Goal: Use online tool/utility: Utilize a website feature to perform a specific function

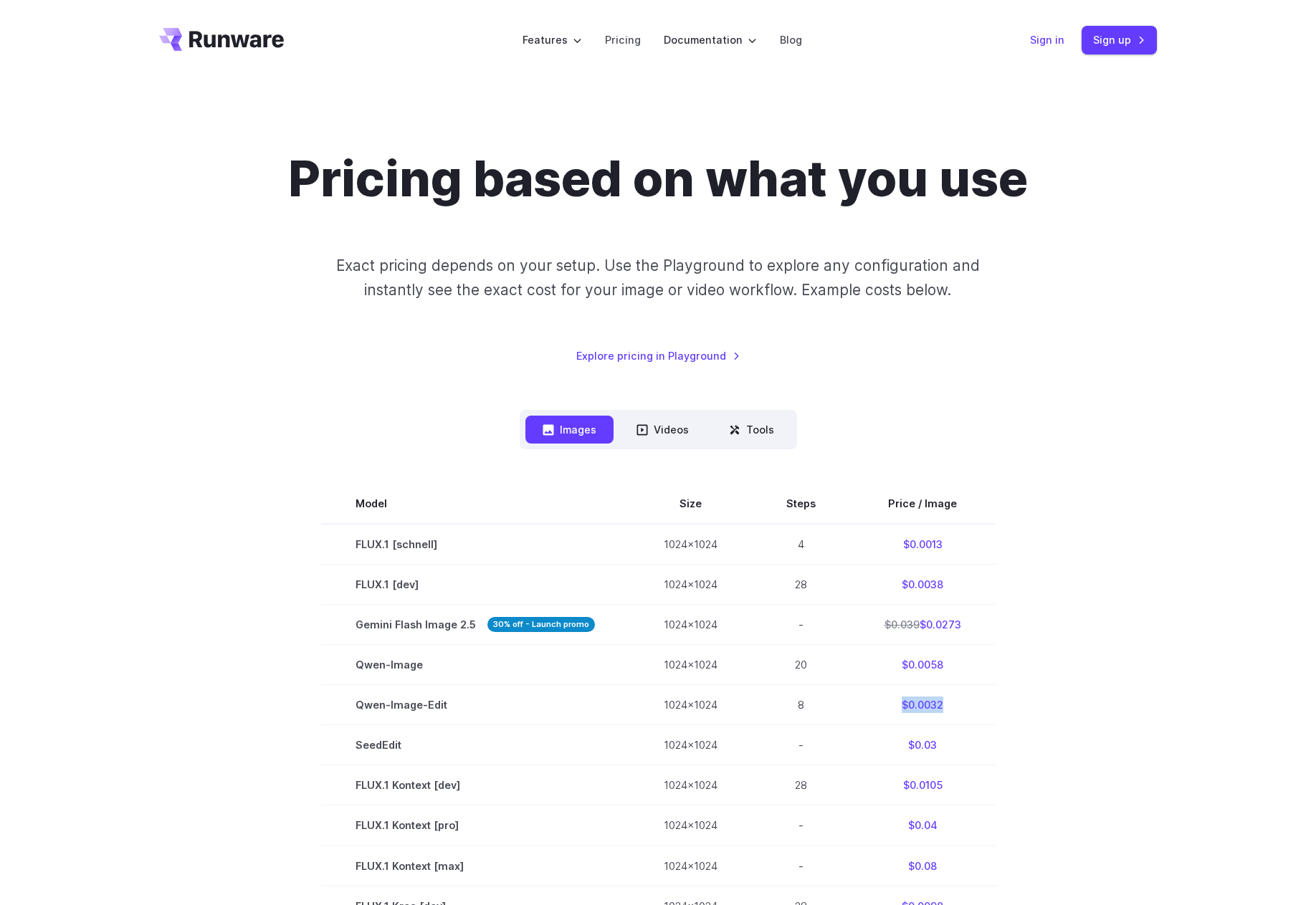
click at [1052, 39] on link "Sign in" at bounding box center [1047, 39] width 34 height 16
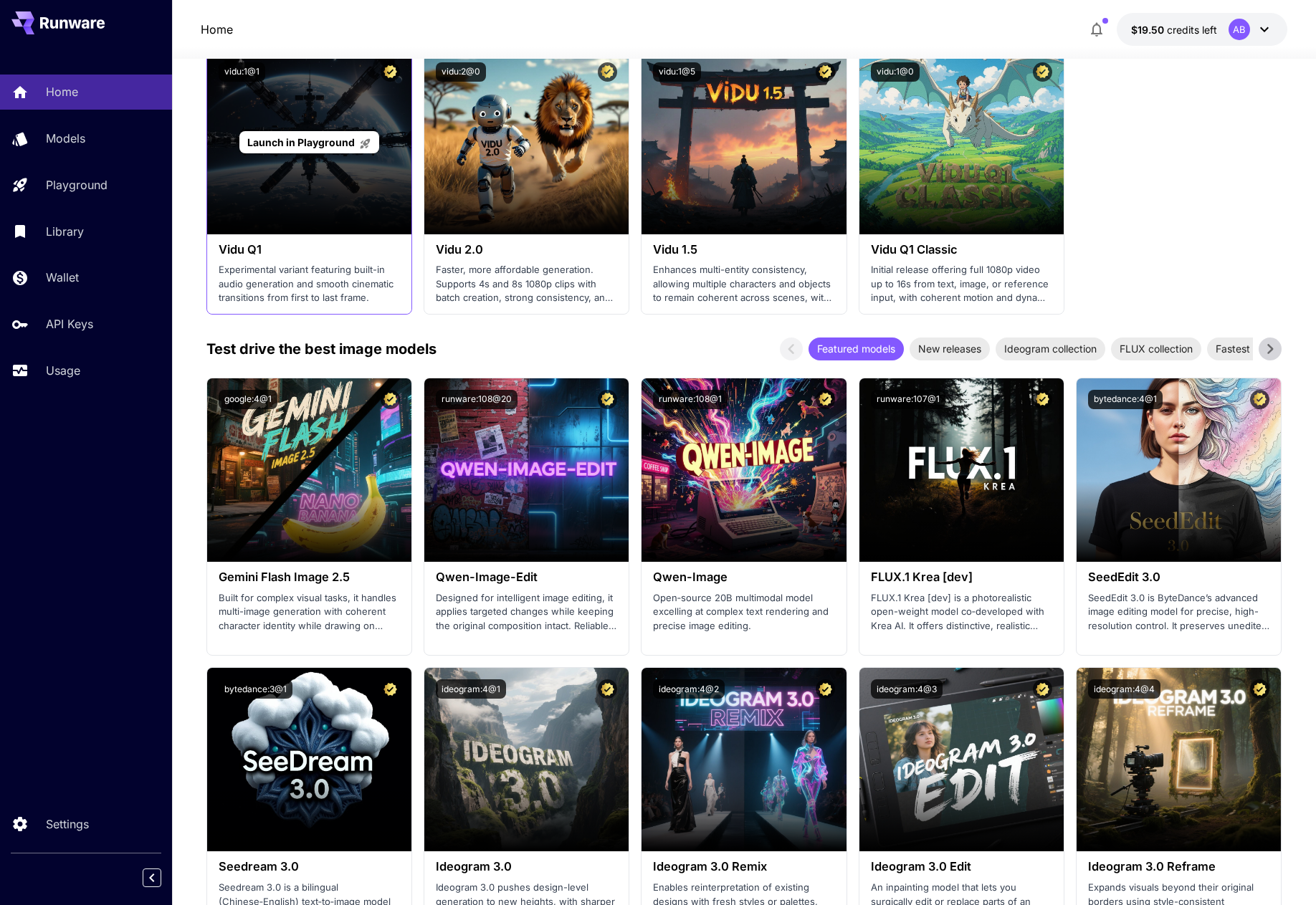
scroll to position [1290, 0]
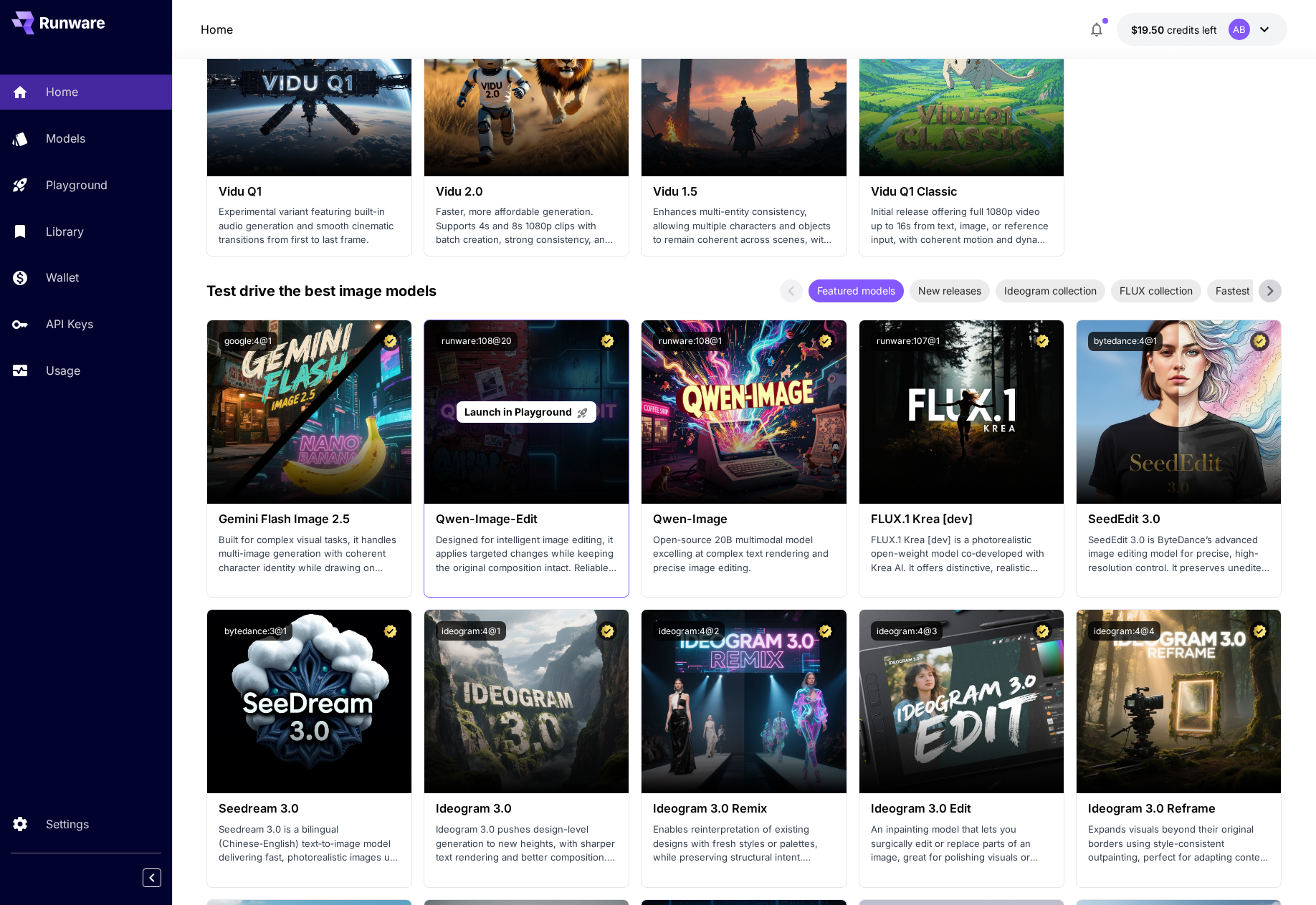
click at [518, 410] on span "Launch in Playground" at bounding box center [519, 411] width 108 height 12
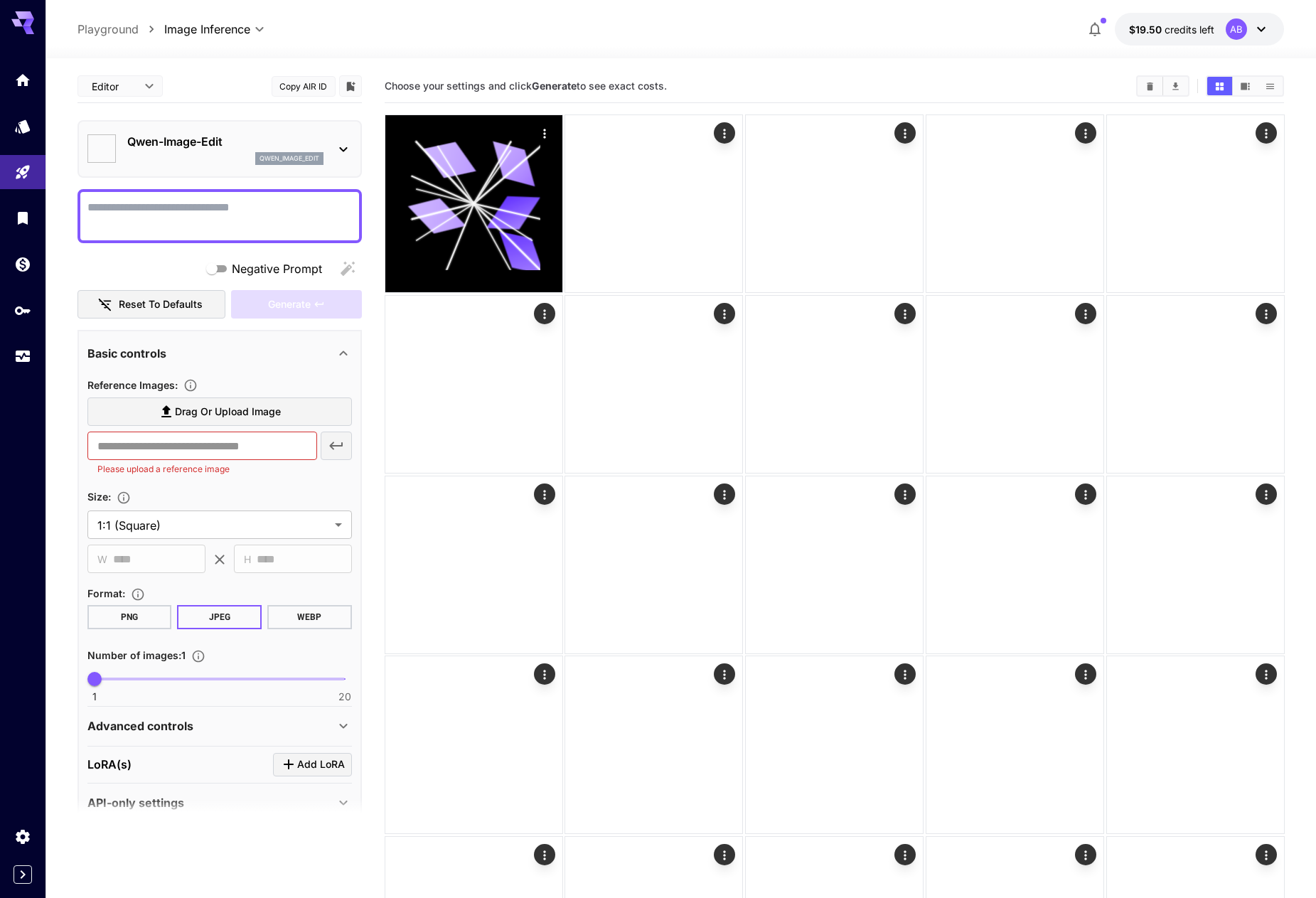
type input "*****"
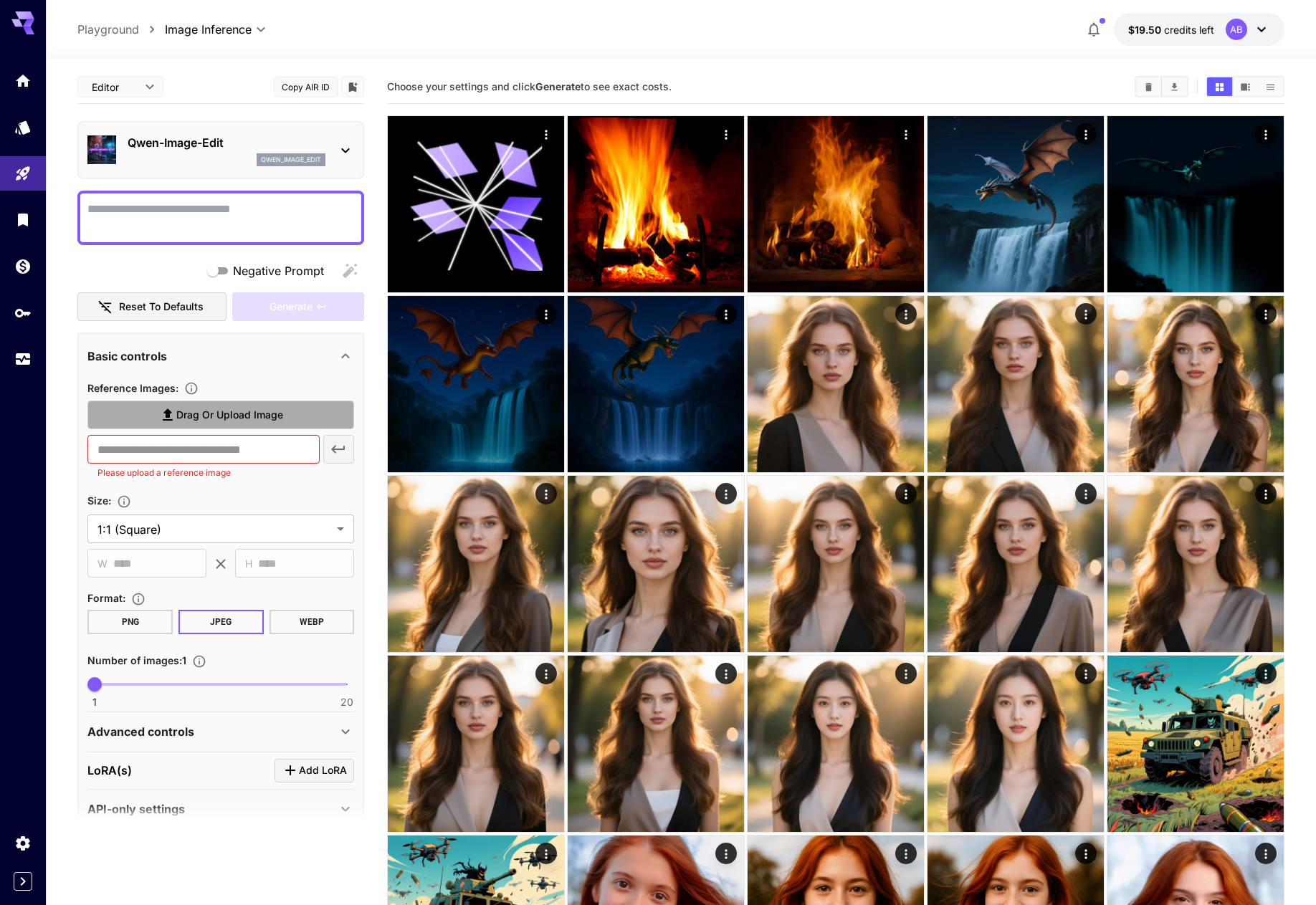
click at [210, 413] on span "Drag or upload image" at bounding box center [229, 415] width 107 height 18
click at [0, 0] on input "Drag or upload image" at bounding box center [0, 0] width 0 height 0
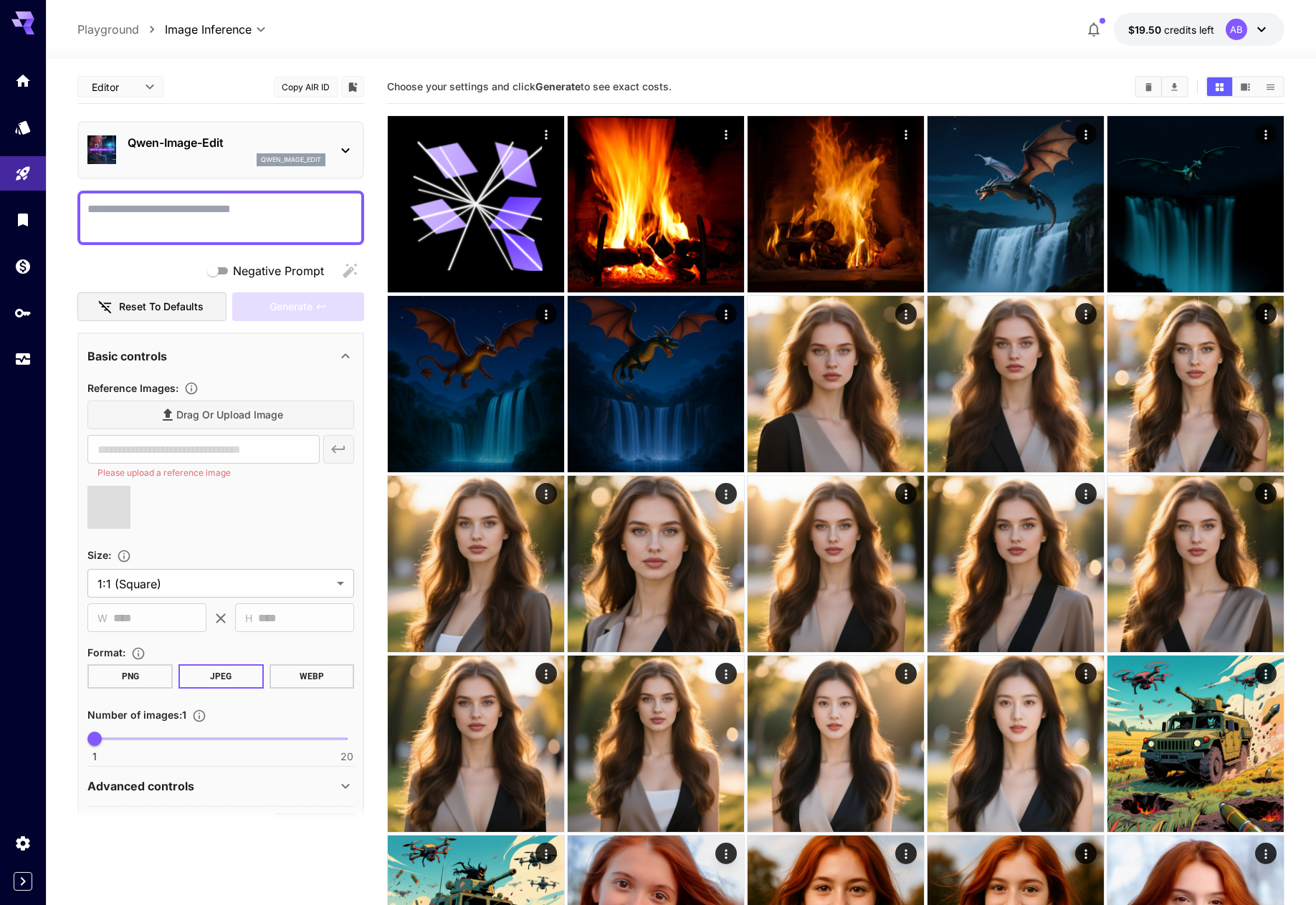
type input "**********"
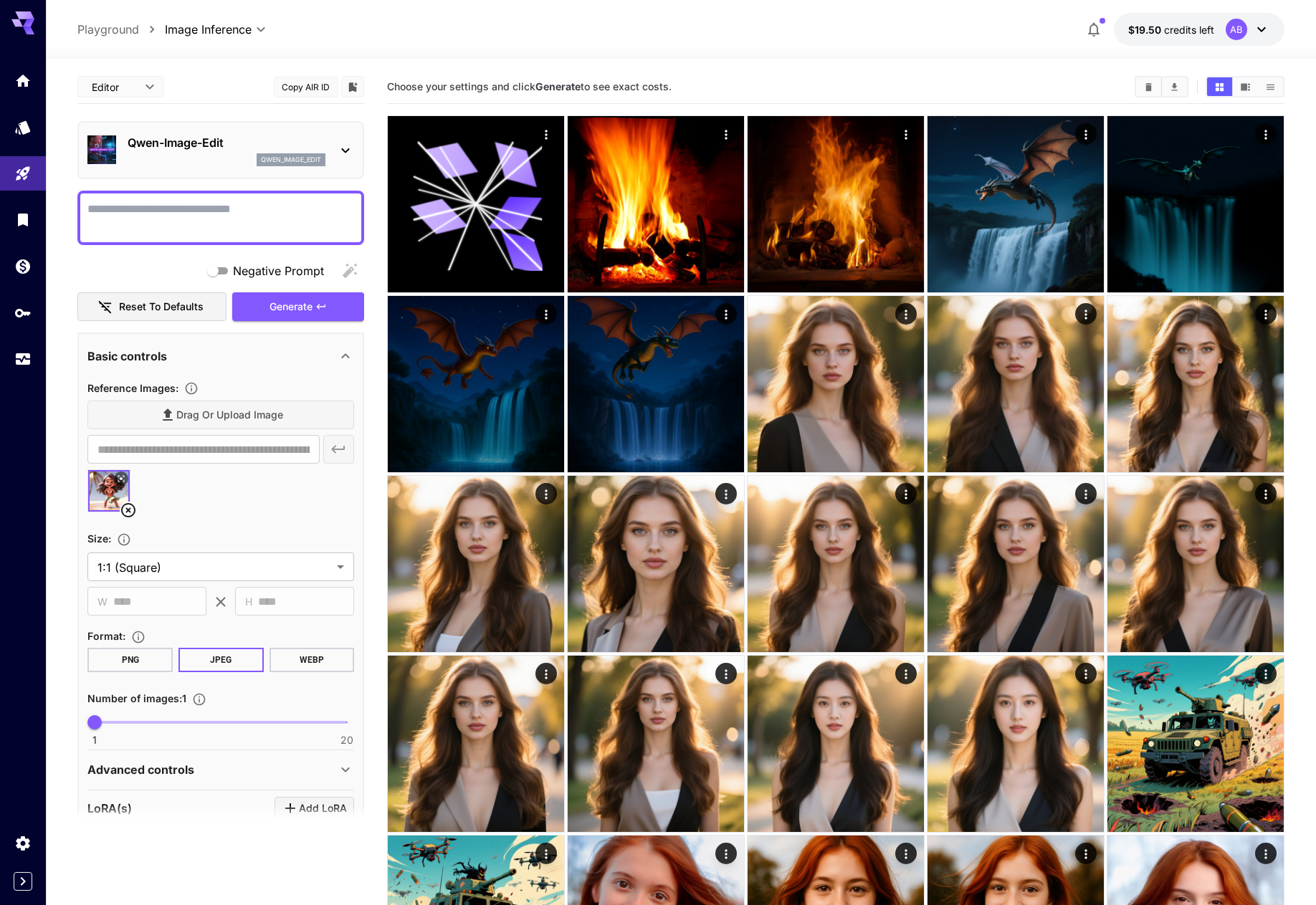
click at [216, 411] on div "Drag or upload image" at bounding box center [221, 415] width 267 height 29
click at [177, 411] on div "Drag or upload image" at bounding box center [221, 415] width 267 height 29
click at [183, 409] on div "Drag or upload image" at bounding box center [221, 415] width 267 height 29
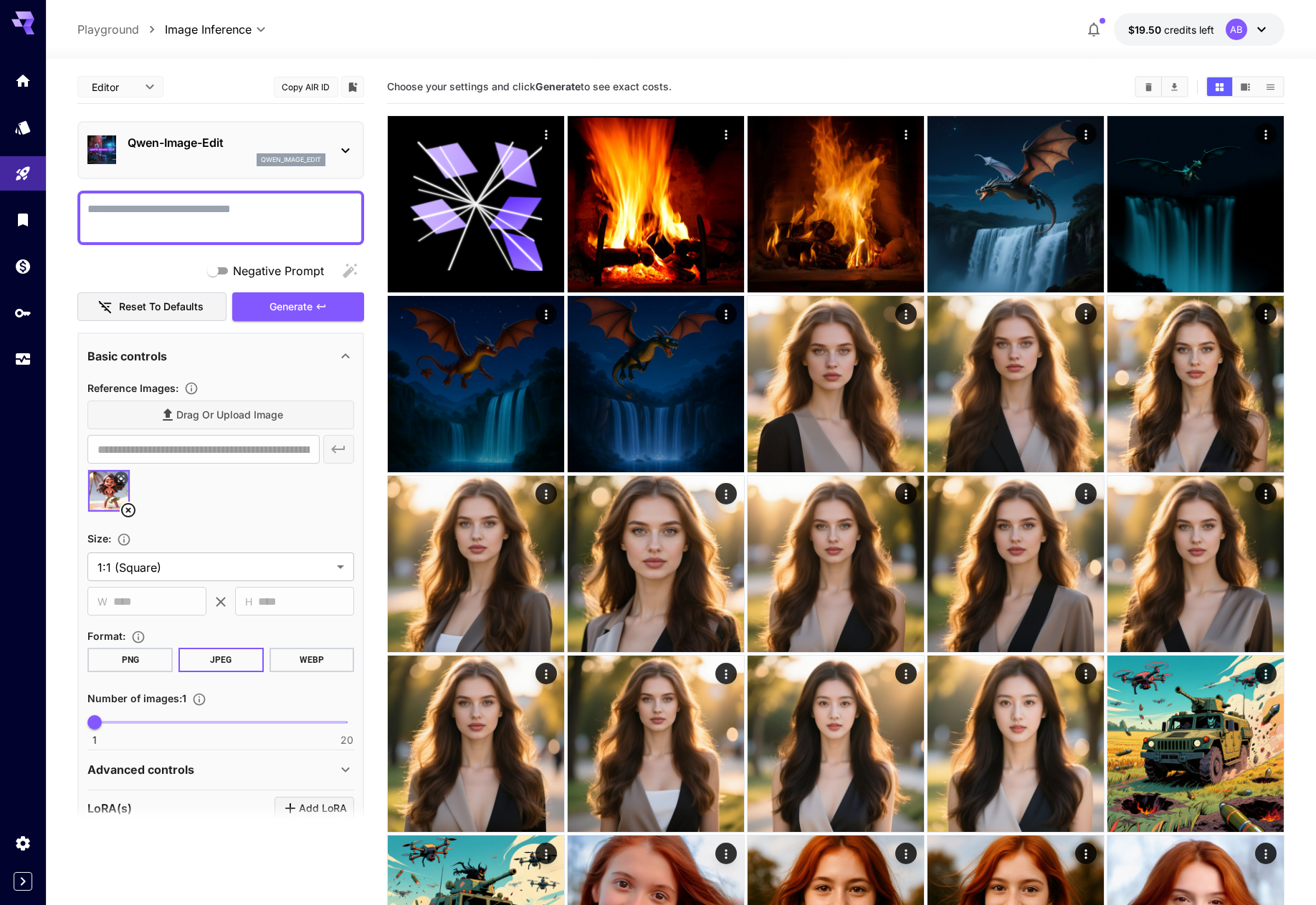
click at [183, 409] on div "Drag or upload image" at bounding box center [221, 415] width 267 height 29
click at [187, 410] on div "Drag or upload image" at bounding box center [221, 415] width 267 height 29
